Goal: Task Accomplishment & Management: Complete application form

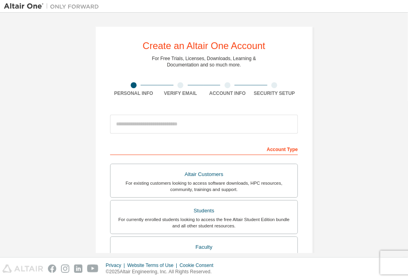
scroll to position [181, 0]
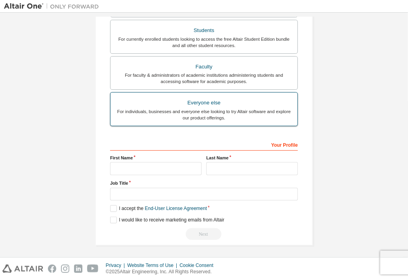
click at [204, 110] on div "For individuals, businesses and everyone else looking to try Altair software an…" at bounding box center [203, 115] width 177 height 13
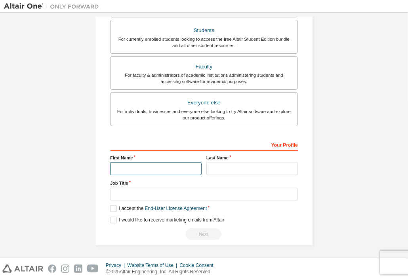
click at [144, 166] on input "text" at bounding box center [155, 168] width 91 height 13
type input "*******"
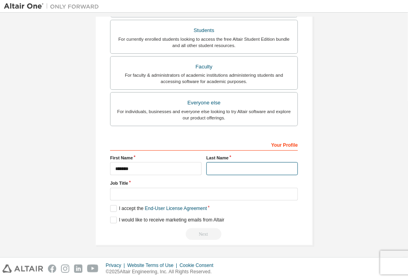
type input "*******"
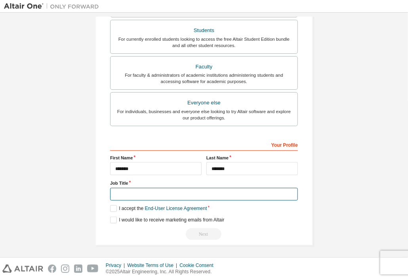
type input "*******"
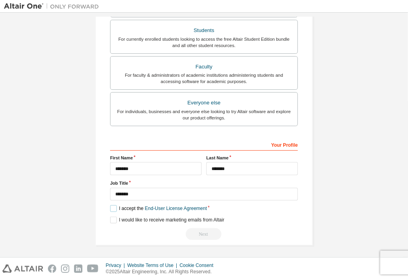
click at [112, 207] on label "I accept the End-User License Agreement" at bounding box center [158, 209] width 97 height 7
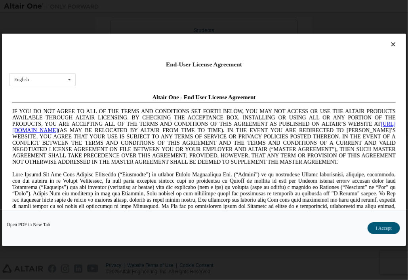
scroll to position [0, 0]
click at [378, 228] on button "I Accept" at bounding box center [384, 229] width 32 height 12
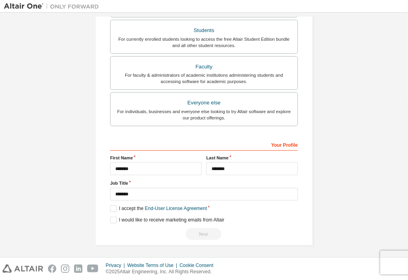
click at [198, 236] on div "Next" at bounding box center [204, 235] width 188 height 12
click at [115, 220] on label "I would like to receive marketing emails from Altair" at bounding box center [167, 220] width 114 height 7
click at [203, 238] on div "Next" at bounding box center [204, 235] width 188 height 12
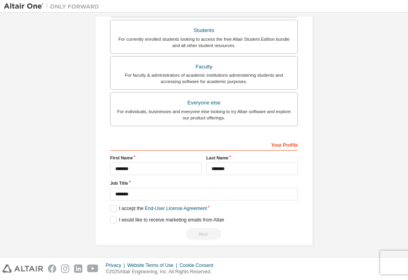
click at [202, 234] on div "Next" at bounding box center [204, 235] width 188 height 12
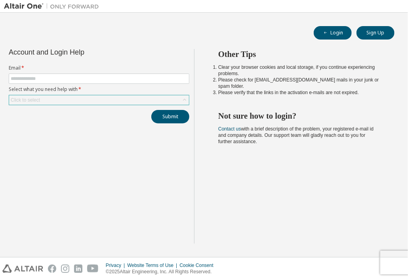
click at [186, 98] on icon at bounding box center [185, 100] width 8 height 8
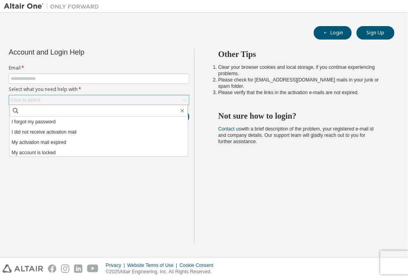
click at [106, 53] on div "Account and Login Help" at bounding box center [81, 52] width 145 height 6
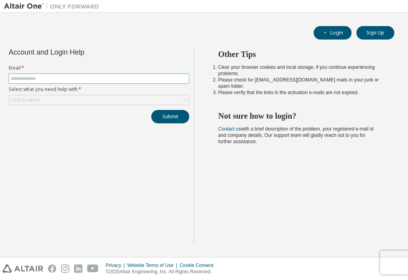
click at [114, 77] on input "text" at bounding box center [99, 79] width 177 height 6
type input "**********"
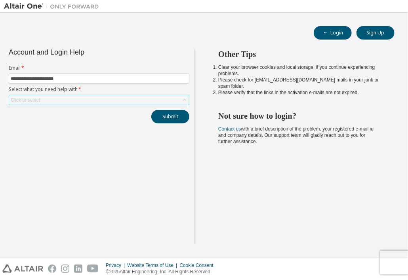
click at [93, 101] on div "Click to select" at bounding box center [99, 100] width 180 height 10
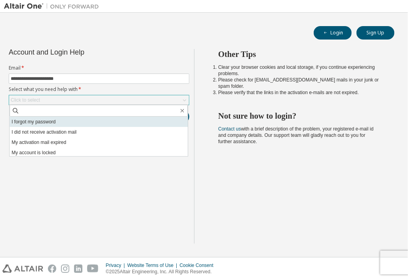
click at [69, 123] on li "I forgot my password" at bounding box center [99, 122] width 178 height 10
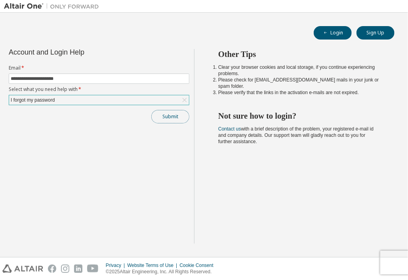
click at [160, 114] on button "Submit" at bounding box center [170, 116] width 38 height 13
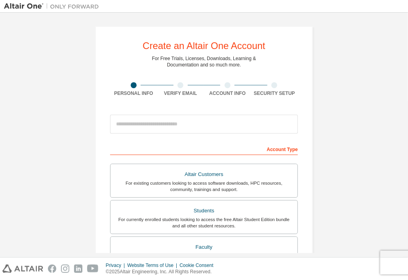
click at [177, 85] on div at bounding box center [180, 85] width 6 height 6
click at [225, 86] on div at bounding box center [228, 85] width 6 height 6
